Goal: Use online tool/utility: Use online tool/utility

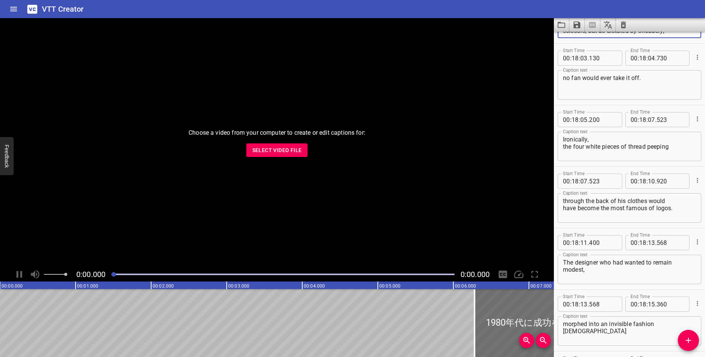
scroll to position [15373, 0]
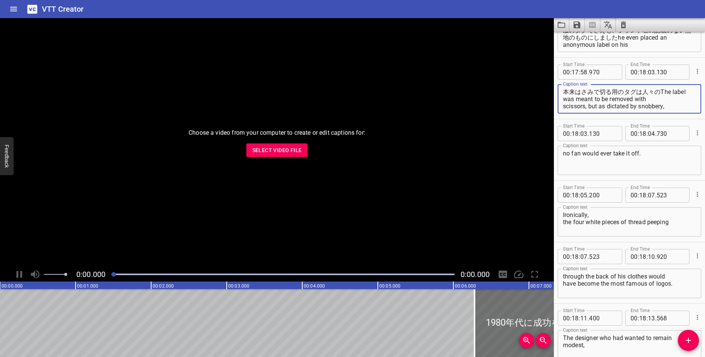
click at [671, 98] on textarea "本来はさみで切る用のタグは人々のThe label was meant to be removed with scissors, but as dictate…" at bounding box center [629, 99] width 133 height 22
click at [657, 90] on textarea "本来はさみで切る用のタグは人々のThe label was meant to be removed with scissors, but as dictate…" at bounding box center [629, 99] width 133 height 22
click at [661, 91] on textarea "本来はさみで切る用のタグは人々のThe label was meant to be removed with scissors, but as dictate…" at bounding box center [629, 99] width 133 height 22
drag, startPoint x: 660, startPoint y: 94, endPoint x: 672, endPoint y: 113, distance: 22.6
click at [672, 113] on div "本来はさみで切る用のタグは人々のThe label was meant to be removed with scissors, but as dictate…" at bounding box center [630, 98] width 144 height 29
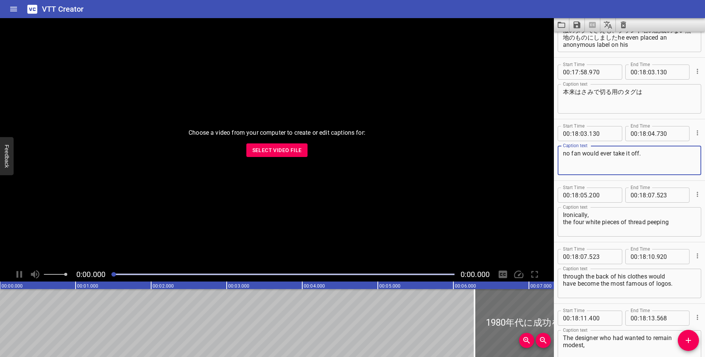
click at [651, 154] on textarea "no fan would ever take it off." at bounding box center [629, 161] width 133 height 22
click at [657, 95] on textarea "本来はさみで切る用のタグは" at bounding box center [629, 99] width 133 height 22
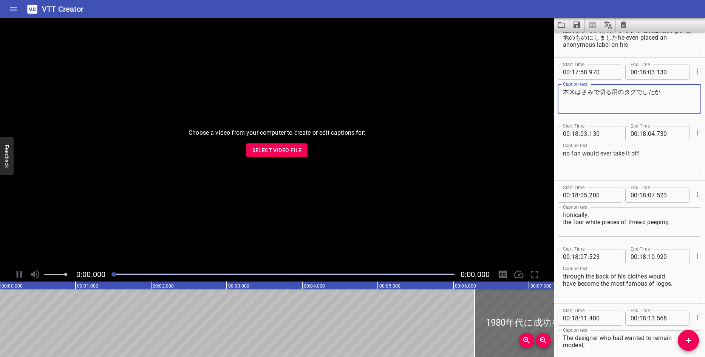
type textarea "本来はさみで切る用のタグでしたが"
click at [645, 158] on textarea "no fan would ever take it off." at bounding box center [629, 161] width 133 height 22
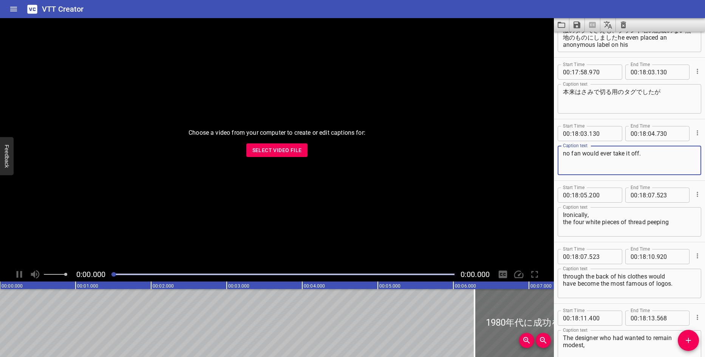
click at [645, 158] on textarea "no fan would ever take it off." at bounding box center [629, 161] width 133 height 22
type textarea "彼のファンは頑なにそのタグを切ろうとしませんでんした"
click at [563, 215] on textarea "Ironically, the four white pieces of thread peeping" at bounding box center [629, 223] width 133 height 22
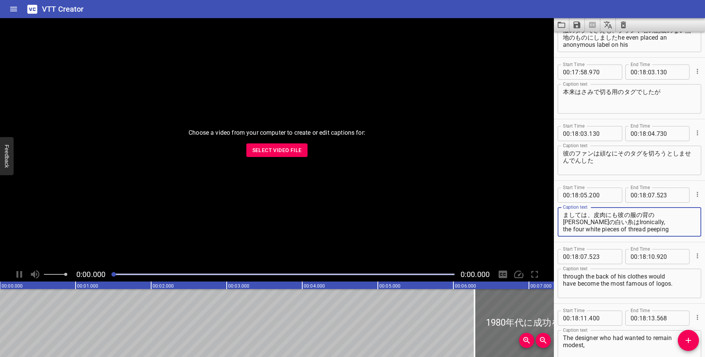
click at [660, 216] on textarea "ましては、皮肉にも彼の服の背の[PERSON_NAME]の白い糸はIronically, the four white pieces of thread pe…" at bounding box center [629, 223] width 133 height 22
click at [678, 221] on textarea "ましては、皮肉にも彼の服の背の4本の白い糸はIronically, the four white pieces of thread peeping" at bounding box center [629, 223] width 133 height 22
click at [563, 230] on div "ましては、皮肉にも彼の服の背の4本の白い糸は the four white pieces of thread peeping Caption text" at bounding box center [630, 221] width 144 height 29
click at [567, 230] on textarea "ましては、皮肉にも彼の服の背の4本の白い糸は the four white pieces of thread peeping" at bounding box center [629, 223] width 133 height 22
click at [572, 231] on textarea "ましては、皮肉にも彼の服の背の4本の白い糸は the four white pieces of thread peeping" at bounding box center [629, 223] width 133 height 22
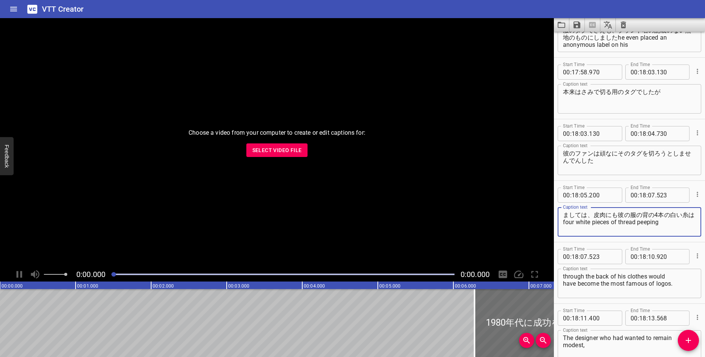
drag, startPoint x: 571, startPoint y: 224, endPoint x: 693, endPoint y: 222, distance: 122.4
click at [693, 222] on div "ましては、皮肉にも彼の服の背の4本の白い糸は four white pieces of thread peeping Caption text" at bounding box center [630, 221] width 144 height 29
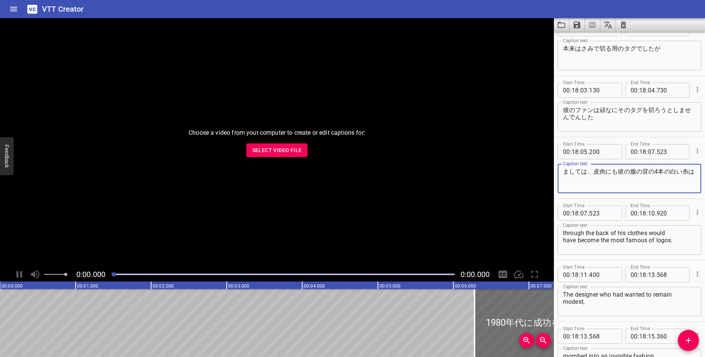
type textarea "ましては、皮肉にも彼の服の背の4本の白い糸は"
click at [613, 235] on textarea "through the back of his clothes would have become the most famous of logos." at bounding box center [629, 241] width 133 height 22
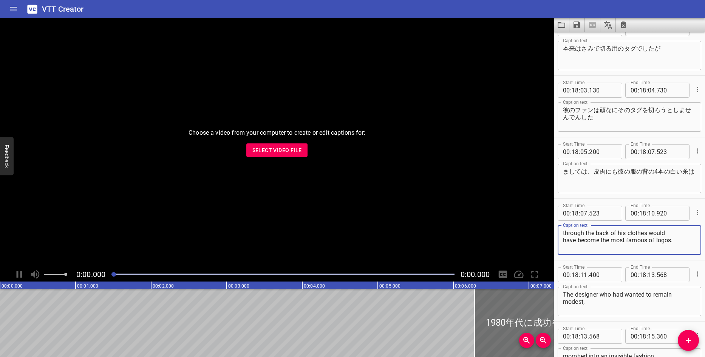
scroll to position [15482, 0]
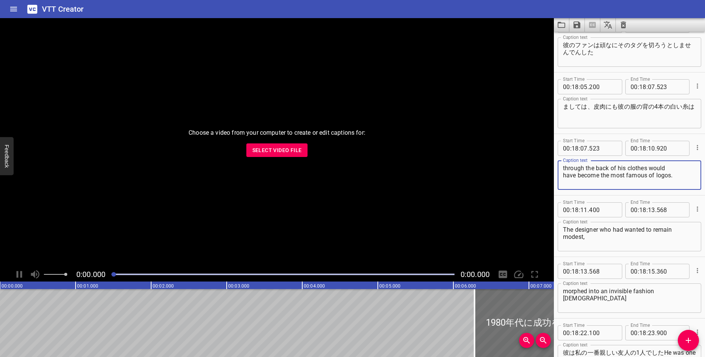
click at [562, 169] on div "through the back of his clothes would have become the most famous of logos. Cap…" at bounding box center [630, 175] width 144 height 29
click at [568, 167] on textarea "through the back of his clothes would have become the most famous of logos." at bounding box center [629, 176] width 133 height 22
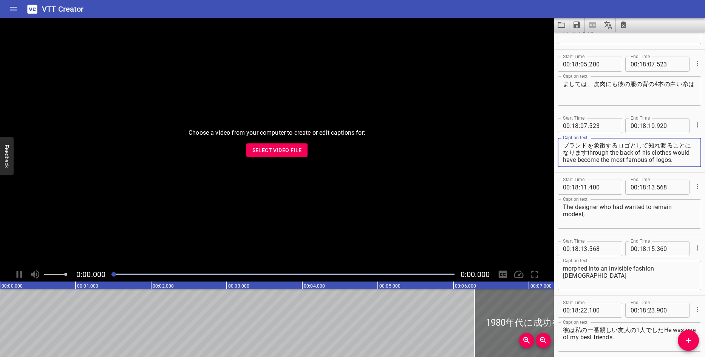
scroll to position [15520, 0]
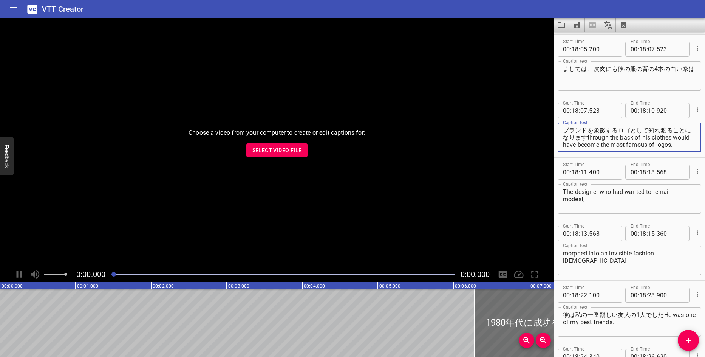
drag, startPoint x: 599, startPoint y: 133, endPoint x: 721, endPoint y: 184, distance: 131.8
click at [705, 184] on html "VTT Creator Caption Editor Batch Transcribe Login Sign Up Privacy Contact Choos…" at bounding box center [352, 178] width 705 height 357
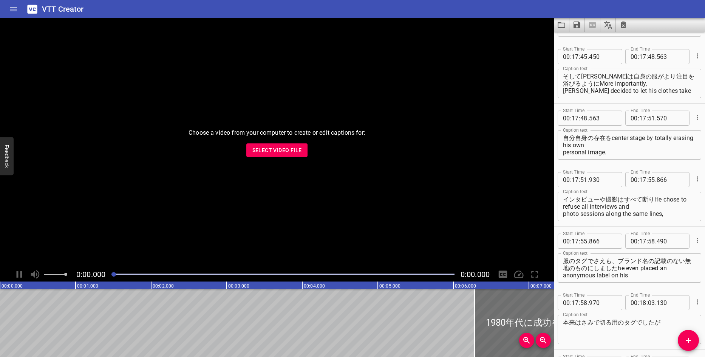
scroll to position [15180, 0]
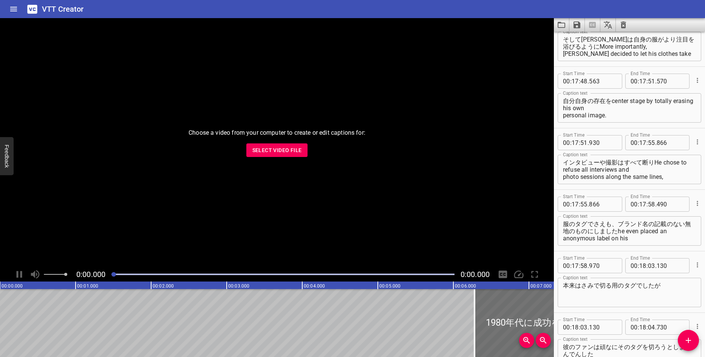
type textarea "ブランドを象徴するロゴとして知れ渡ることになります"
click at [623, 112] on textarea "自分自身の存在をcenter stage by totally erasing his own personal image." at bounding box center [629, 108] width 133 height 22
click at [611, 101] on textarea "自分自身の存在をcenter stage by totally erasing his own personal image." at bounding box center [629, 108] width 133 height 22
drag, startPoint x: 650, startPoint y: 100, endPoint x: 711, endPoint y: 125, distance: 66.4
click at [705, 125] on html "VTT Creator Caption Editor Batch Transcribe Login Sign Up Privacy Contact Choos…" at bounding box center [352, 178] width 705 height 357
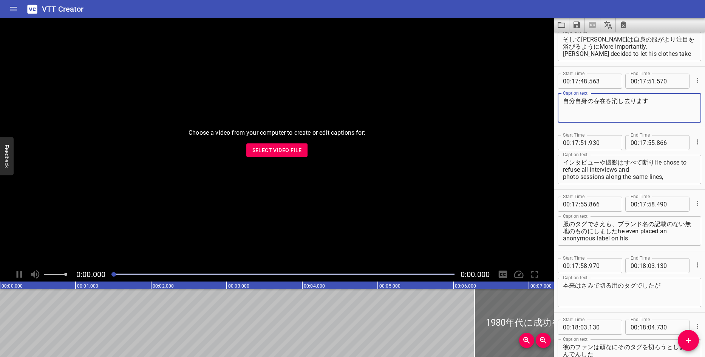
type textarea "自分自身の存在を消し去ります"
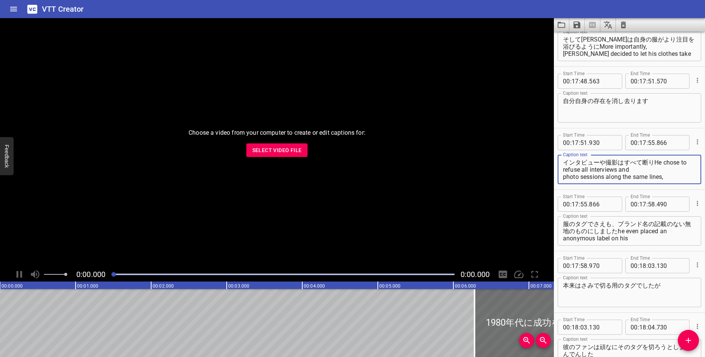
drag, startPoint x: 654, startPoint y: 161, endPoint x: 696, endPoint y: 184, distance: 47.9
click at [696, 184] on div "Start Time 00 : 17 : 51 . 930 Start Time End Time 00 : 17 : 55 . 866 End Time C…" at bounding box center [629, 158] width 151 height 61
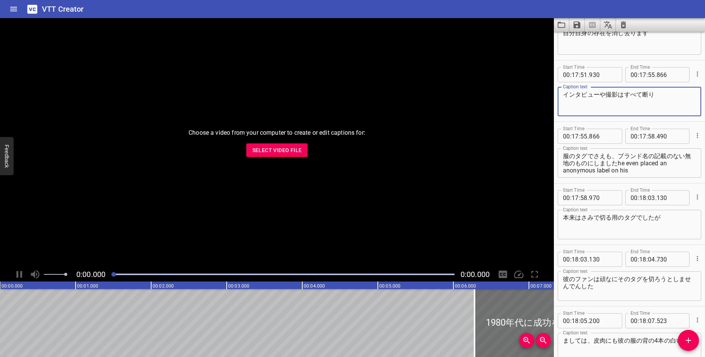
scroll to position [15255, 0]
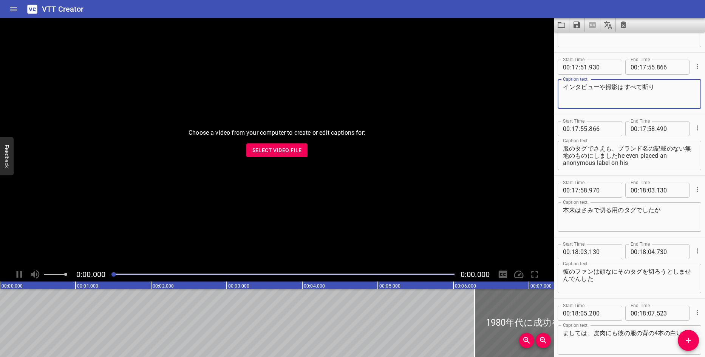
type textarea "インタビューや撮影はすべて断り"
drag, startPoint x: 629, startPoint y: 158, endPoint x: 661, endPoint y: 176, distance: 36.9
click at [661, 176] on div "Start Time 00 : 17 : 55 . 866 Start Time End Time 00 : 17 : 58 . 490 End Time C…" at bounding box center [629, 145] width 151 height 62
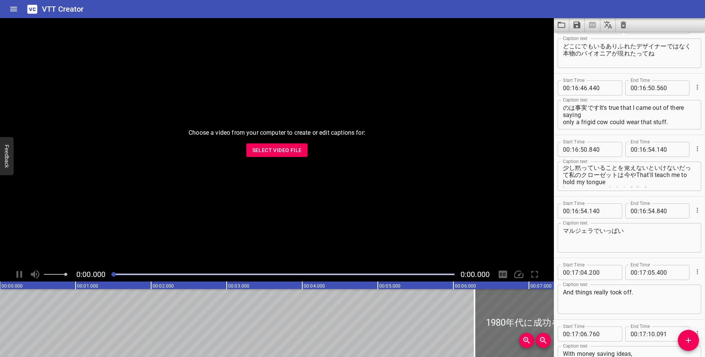
scroll to position [0, 0]
type textarea "服のタグでさえも、ブランド名の記載のない無地のものにしました"
click at [566, 171] on textarea "少し黙っていることを覚えないといけないだって私のクローゼットは今やThat'll teach me to hold my tongue because my …" at bounding box center [629, 177] width 133 height 22
click at [561, 172] on div "少し黙っていることを覚えないといけないだって私のクローゼットは今やThat'll teach me to hold my tongue because my …" at bounding box center [630, 176] width 144 height 29
click at [566, 173] on textarea "少し黙っていることを覚えないといけないだって私のクローゼットは今やThat'll teach me to hold my tongue because my …" at bounding box center [629, 177] width 133 height 22
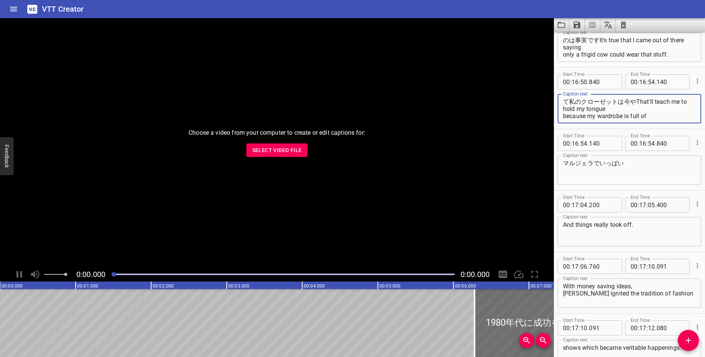
scroll to position [14386, 0]
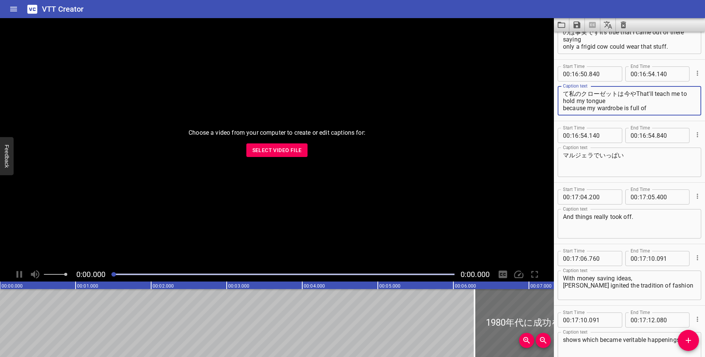
click at [568, 219] on textarea "And things really took off." at bounding box center [629, 224] width 133 height 22
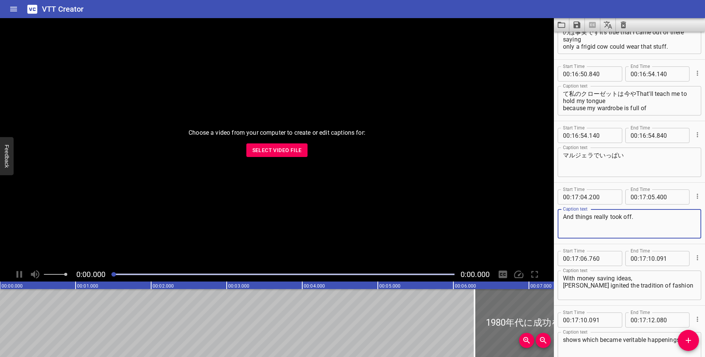
click at [565, 219] on textarea "And things really took off." at bounding box center [629, 224] width 133 height 22
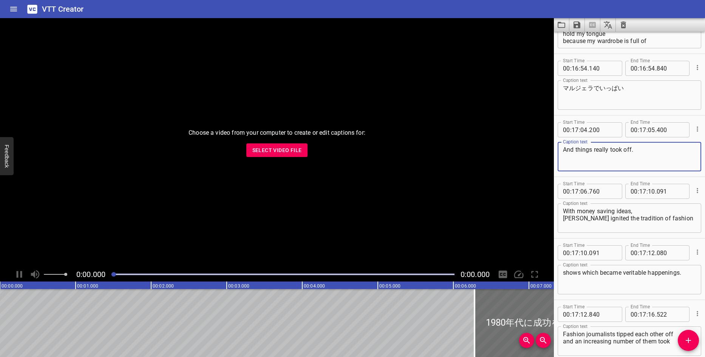
scroll to position [14462, 0]
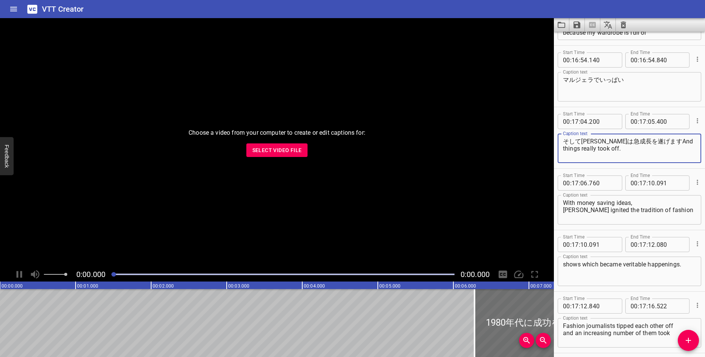
drag, startPoint x: 667, startPoint y: 143, endPoint x: 685, endPoint y: 162, distance: 25.9
click at [685, 162] on div "そして[PERSON_NAME]は急成長を遂げますAnd things really took off. Caption text" at bounding box center [630, 148] width 144 height 29
type textarea "そして[PERSON_NAME]は急成長を遂げます"
click at [564, 203] on textarea "With money saving ideas, [PERSON_NAME] ignited the tradition of fashion" at bounding box center [629, 211] width 133 height 22
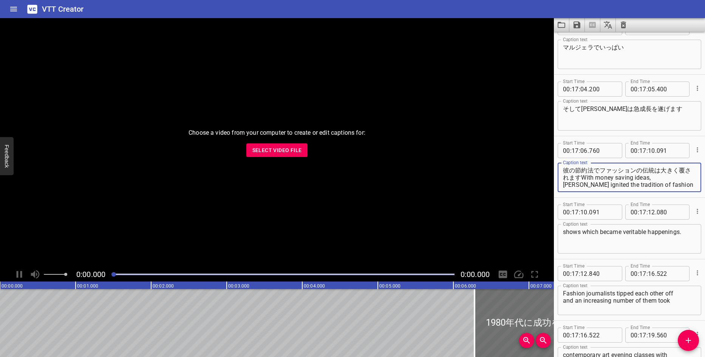
scroll to position [14495, 0]
click at [638, 170] on textarea "彼の節約法でファッションの伝統は大きく覆されますWith money saving ideas, [PERSON_NAME] ignited the trad…" at bounding box center [629, 178] width 133 height 22
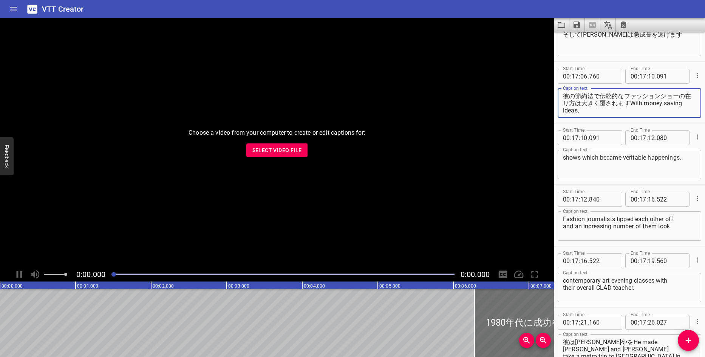
scroll to position [14570, 0]
click at [619, 167] on textarea "shows which became veritable happenings." at bounding box center [629, 164] width 133 height 22
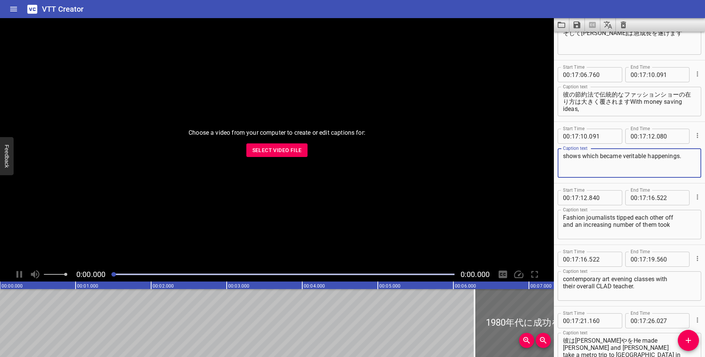
click at [648, 159] on textarea "shows which became veritable happenings." at bounding box center [629, 164] width 133 height 22
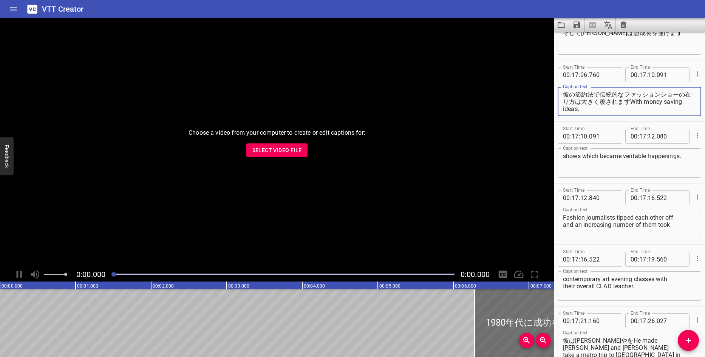
scroll to position [7, 0]
drag, startPoint x: 639, startPoint y: 101, endPoint x: 690, endPoint y: 117, distance: 53.1
click at [690, 117] on div "Caption text 彼の節約法で伝統的なファッションショーの在り方は大きく覆されますWith money saving ideas, [PERSON_N…" at bounding box center [630, 101] width 144 height 34
type textarea "彼の節約法で伝統的なファッションショーの在り方は大きく覆されます"
